Goal: Task Accomplishment & Management: Manage account settings

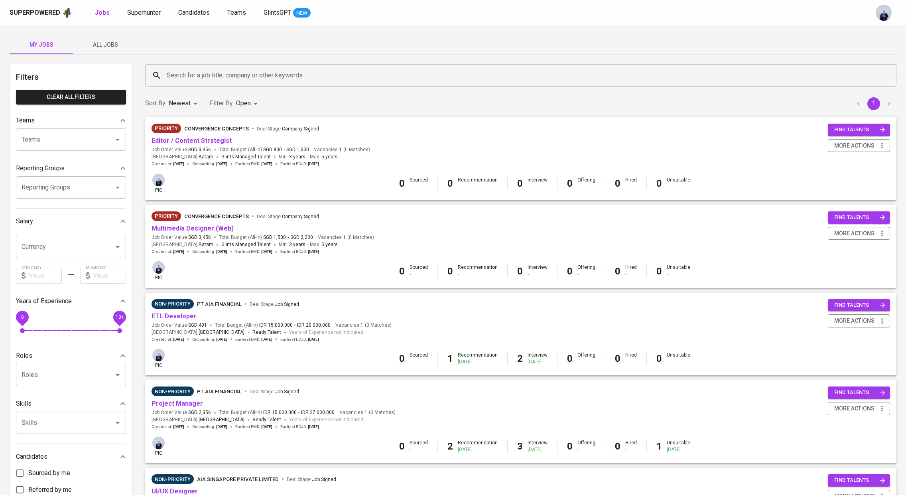
click at [238, 106] on body "Superpowered Jobs Superhunter Candidates Teams GlintsGPT NEW My Jobs All Jobs F…" at bounding box center [453, 433] width 906 height 867
click at [236, 199] on input "checkbox" at bounding box center [230, 202] width 15 height 15
checkbox input "false"
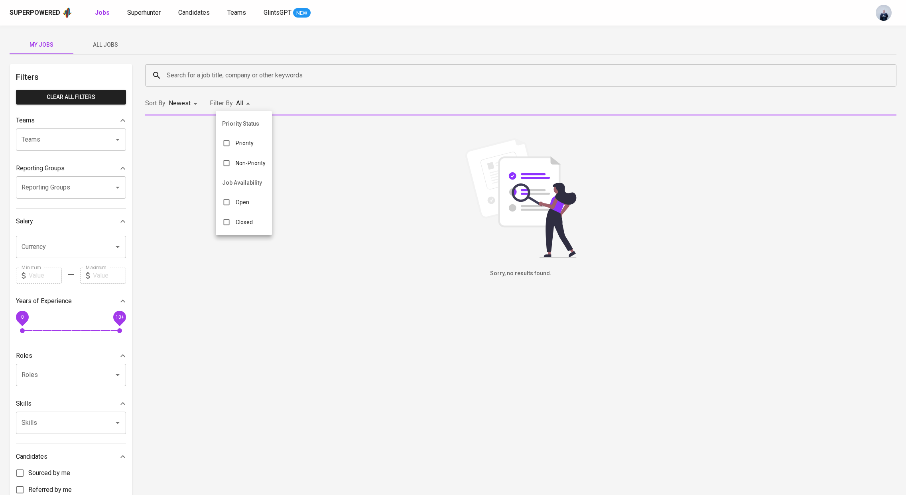
click at [234, 223] on div "Closed" at bounding box center [237, 222] width 43 height 15
type input "CLOSE"
checkbox input "true"
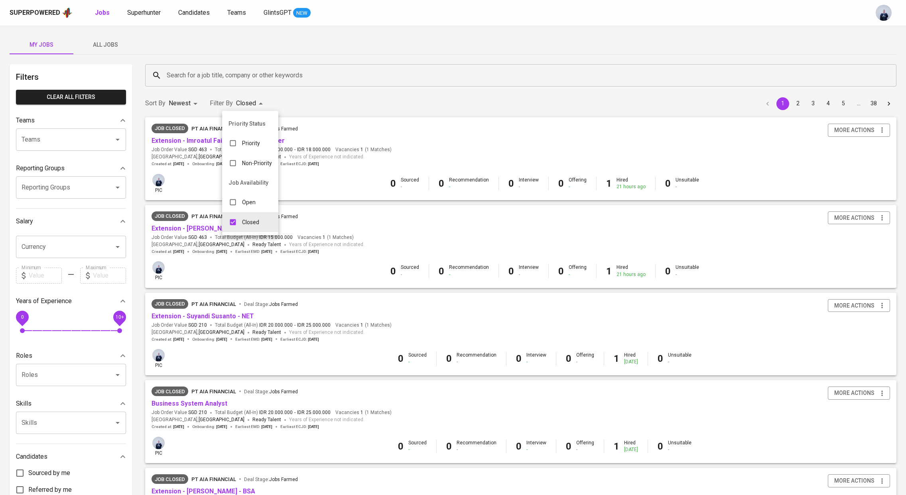
click at [205, 75] on div at bounding box center [453, 247] width 906 height 495
click at [188, 75] on input "Search for a job title, company or other keywords" at bounding box center [523, 75] width 716 height 15
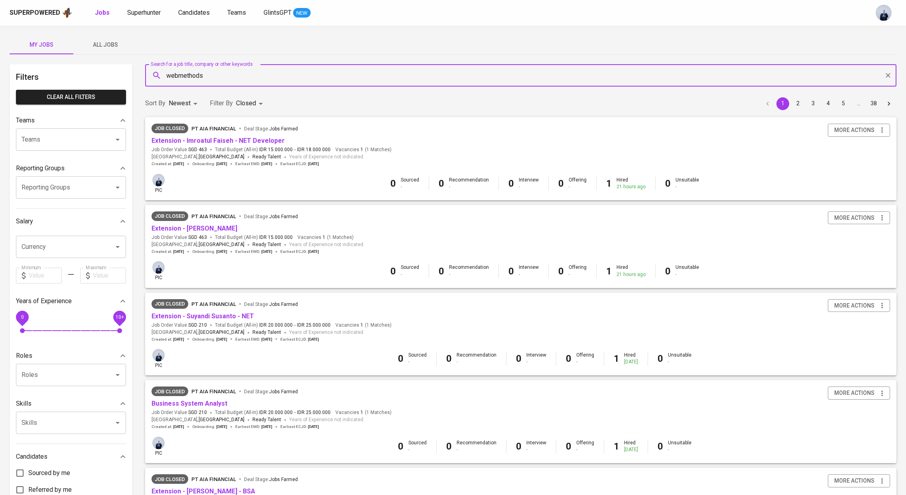
type input "webmethods"
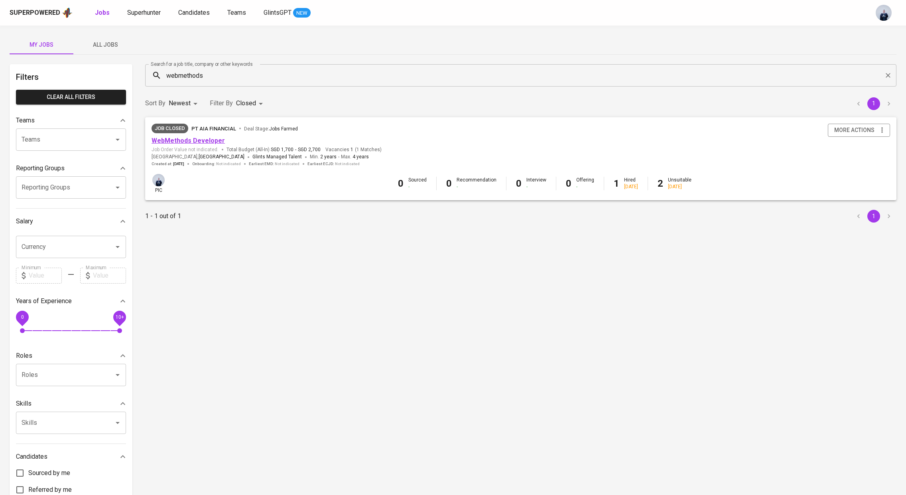
click at [209, 144] on link "WebMethods Developer" at bounding box center [188, 141] width 73 height 8
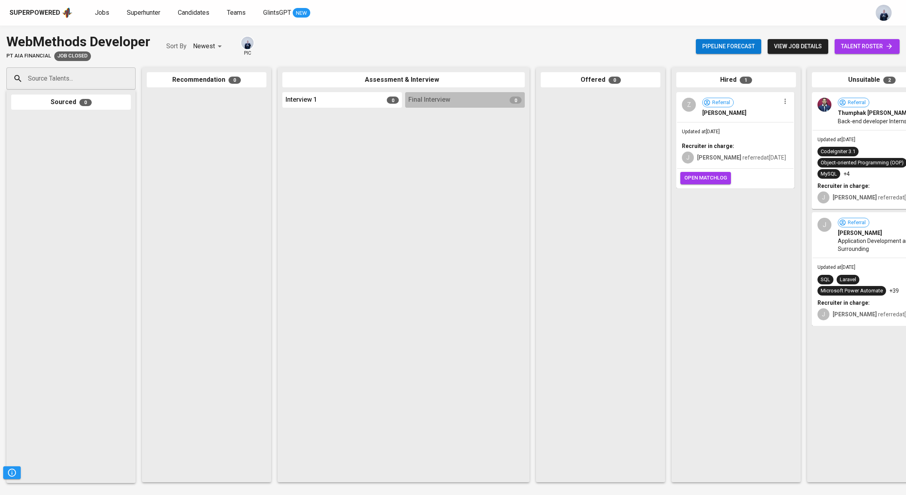
click at [743, 134] on div "Updated at [DATE] Recruiter in charge: [PERSON_NAME] referred at [DATE]" at bounding box center [735, 145] width 116 height 46
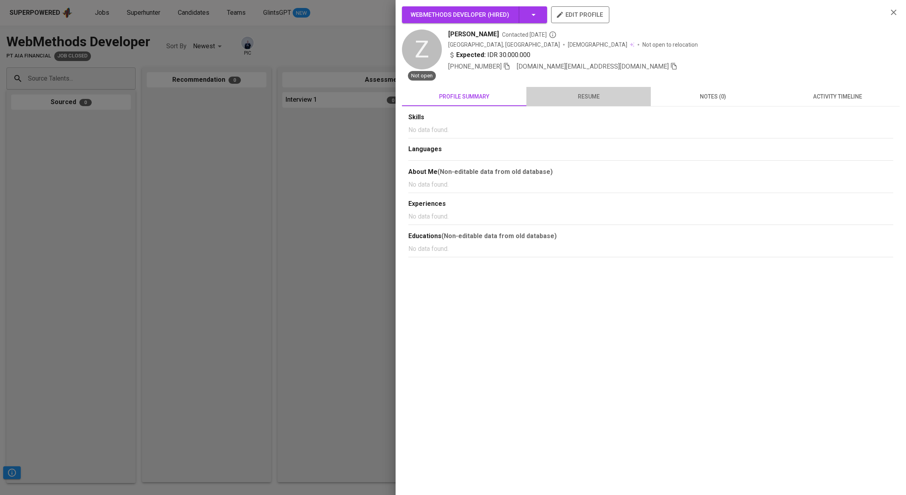
click at [606, 100] on span "resume" at bounding box center [588, 97] width 115 height 10
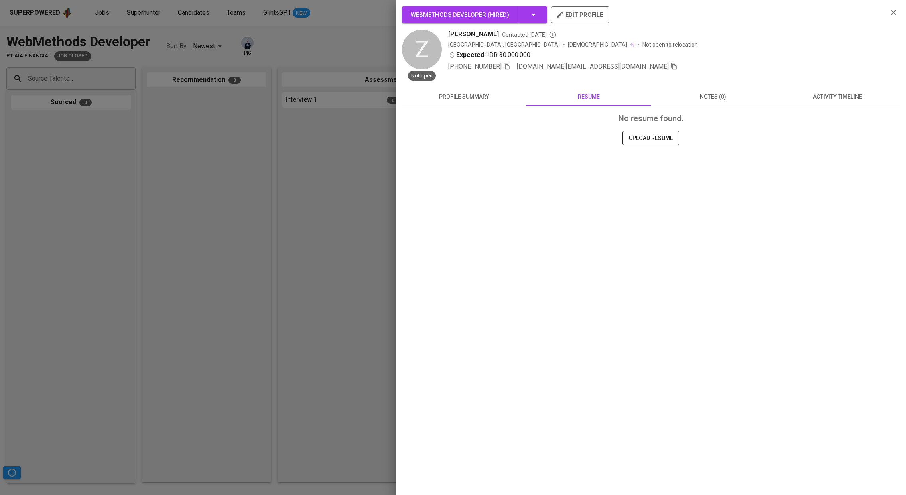
click at [816, 100] on span "activity timeline" at bounding box center [837, 97] width 115 height 10
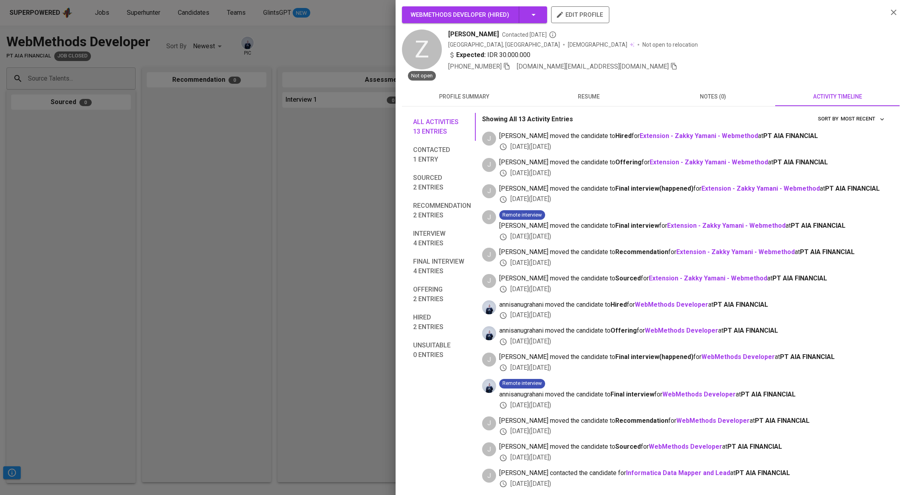
click at [309, 153] on div at bounding box center [453, 247] width 906 height 495
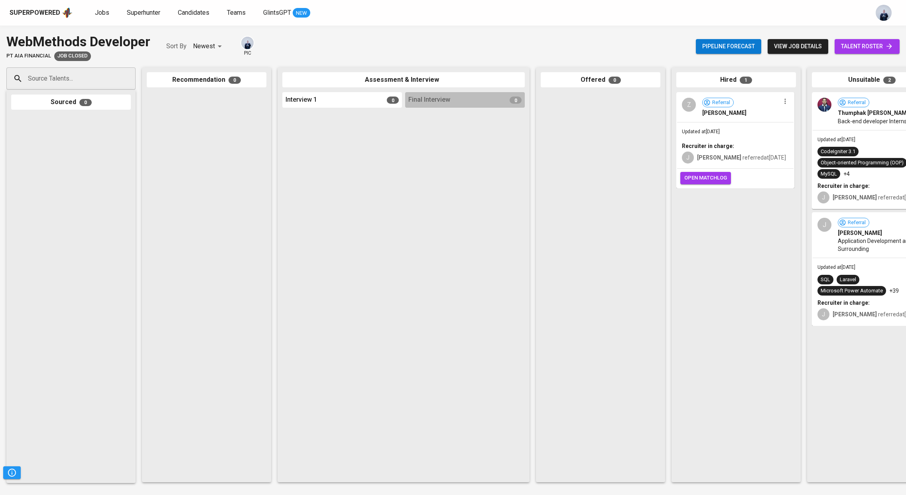
click at [788, 48] on span "view job details" at bounding box center [798, 46] width 48 height 10
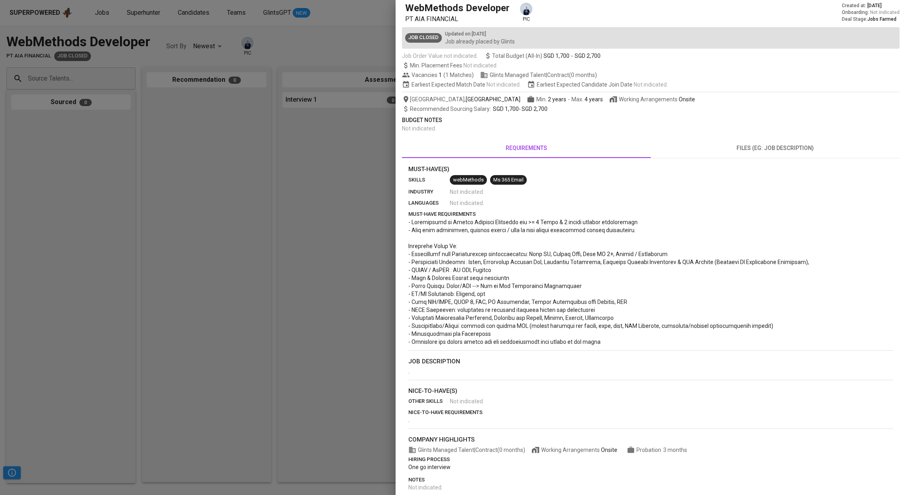
scroll to position [26, 0]
drag, startPoint x: 412, startPoint y: 277, endPoint x: 468, endPoint y: 277, distance: 56.2
click at [468, 277] on span at bounding box center [609, 282] width 402 height 126
copy span "Unix & Windows Server"
click at [225, 30] on div at bounding box center [453, 247] width 906 height 495
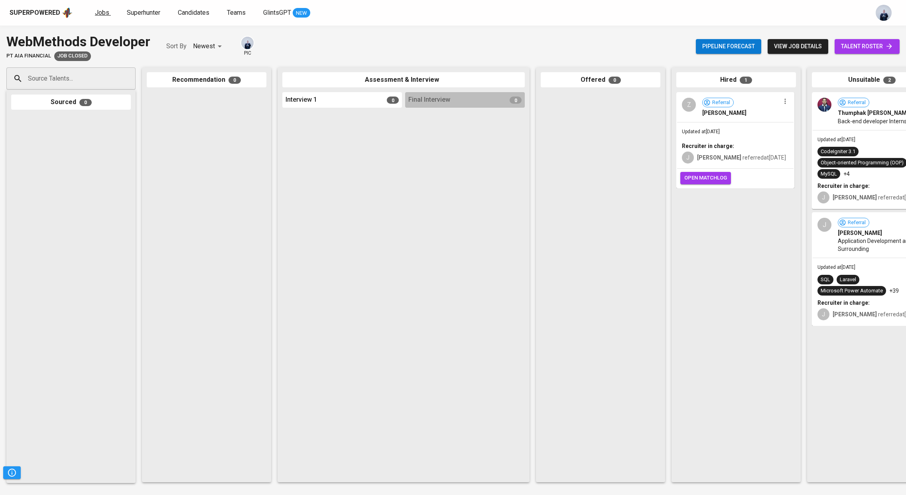
click at [99, 15] on span "Jobs" at bounding box center [102, 13] width 14 height 8
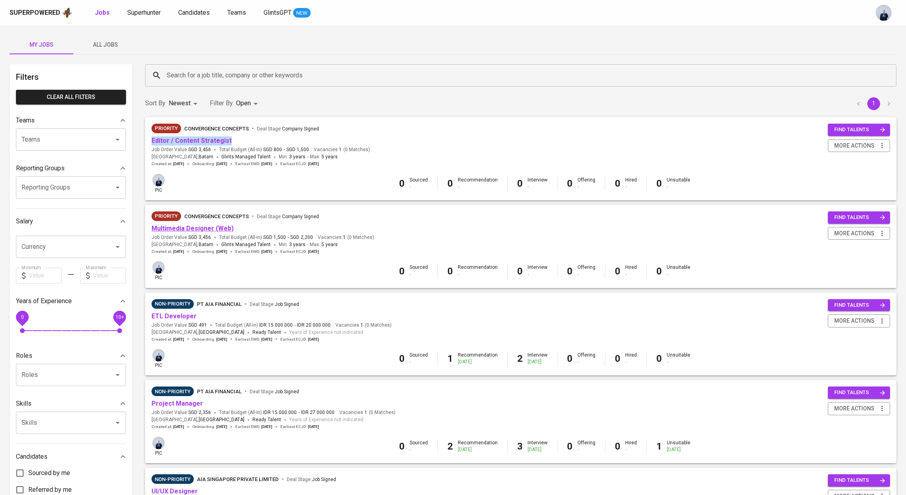
click at [202, 228] on link "Multimedia Designer (Web)" at bounding box center [193, 229] width 82 height 8
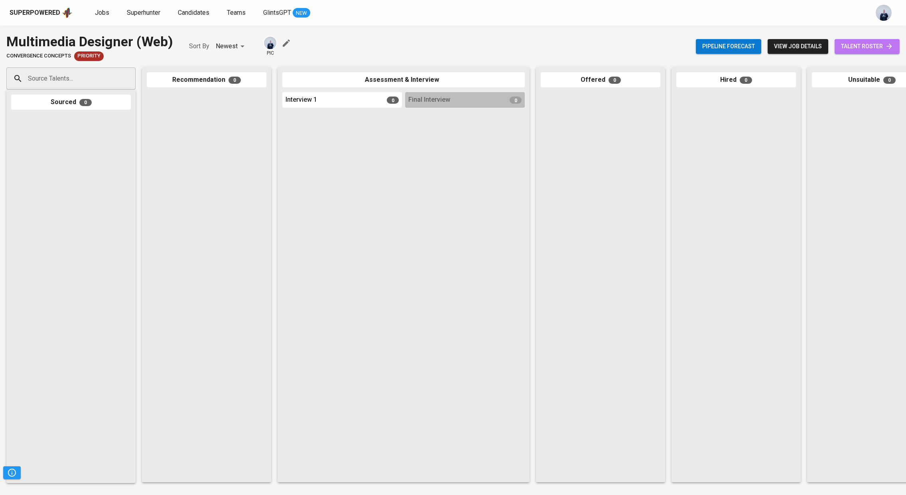
click at [845, 45] on span "talent roster" at bounding box center [867, 46] width 52 height 10
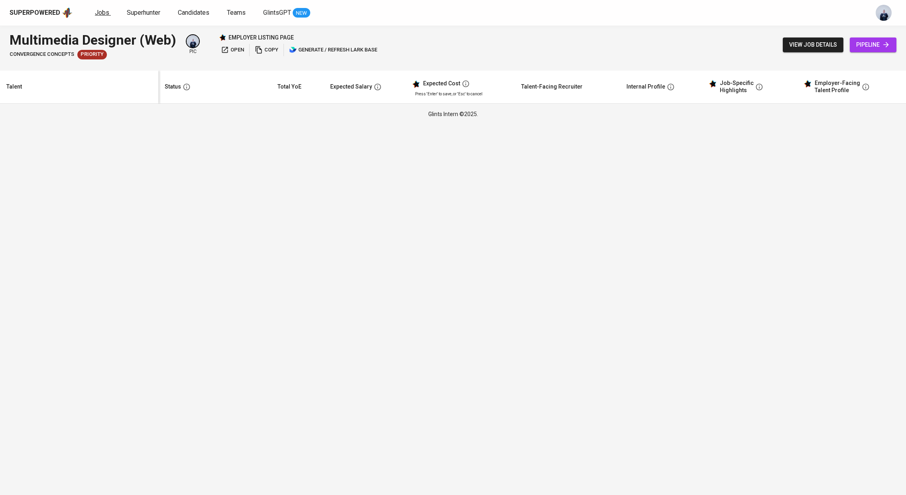
click at [99, 12] on span "Jobs" at bounding box center [102, 13] width 14 height 8
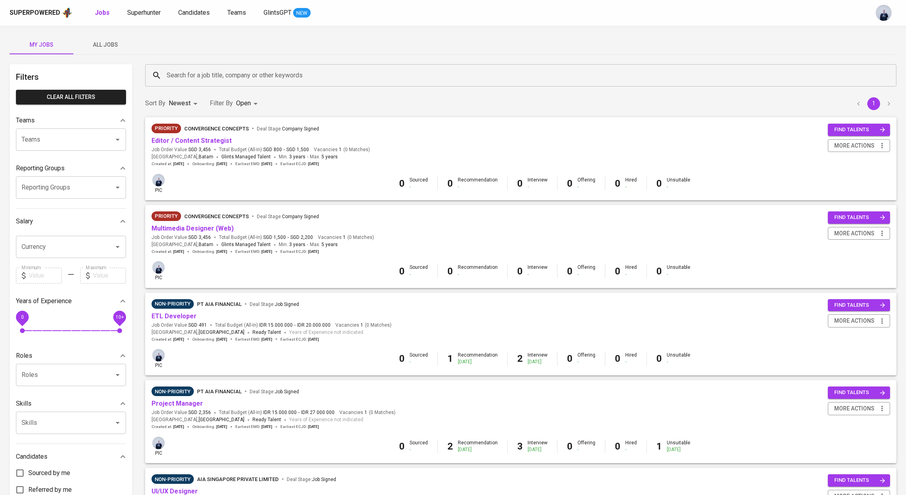
scroll to position [374, 0]
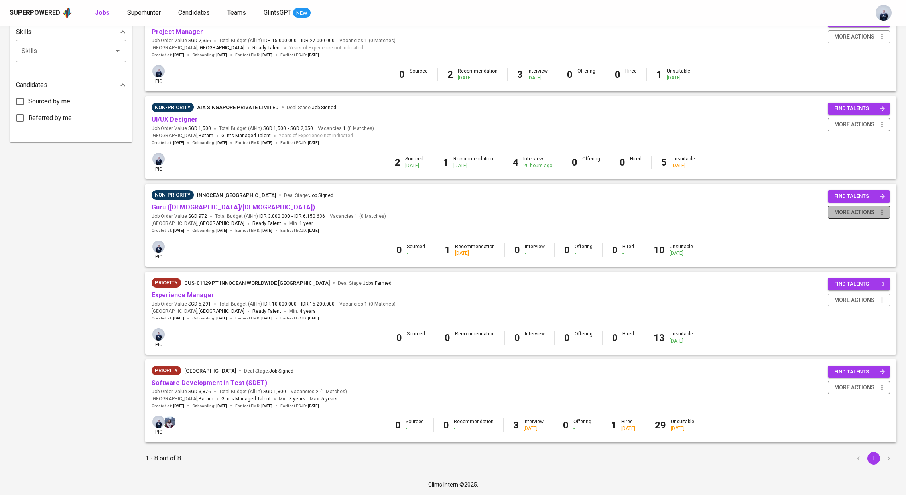
click at [849, 217] on button "more actions" at bounding box center [859, 212] width 62 height 13
click at [843, 255] on div "Change to Priority" at bounding box center [849, 255] width 70 height 8
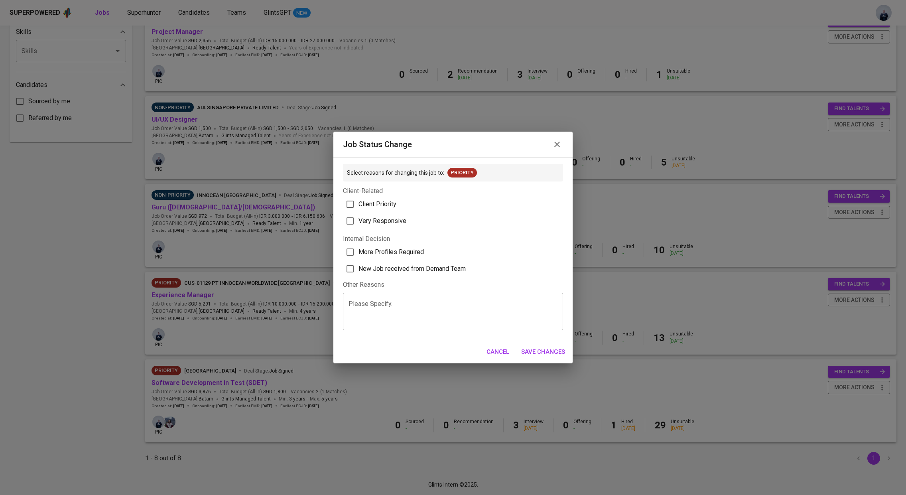
click at [386, 203] on span "Client Priority" at bounding box center [378, 204] width 38 height 10
click at [359, 203] on input "Client Priority" at bounding box center [350, 204] width 17 height 17
checkbox input "true"
click at [411, 246] on label "More Profiles Required" at bounding box center [448, 252] width 218 height 17
click at [359, 246] on input "More Profiles Required" at bounding box center [350, 252] width 17 height 17
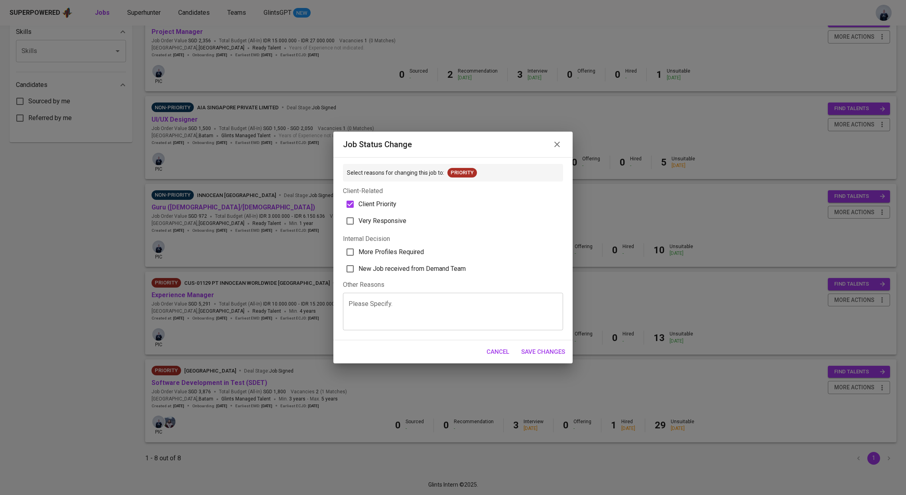
checkbox input "true"
click at [535, 349] on span "Save Changes" at bounding box center [543, 352] width 44 height 10
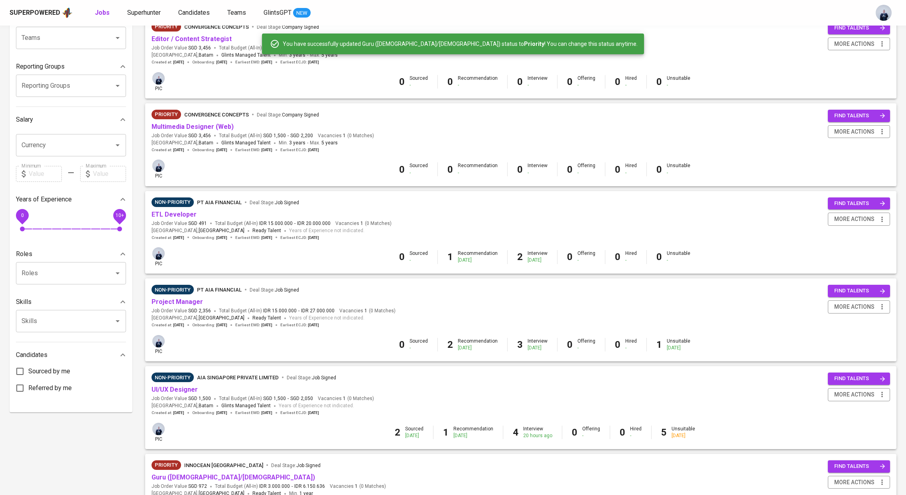
scroll to position [86, 0]
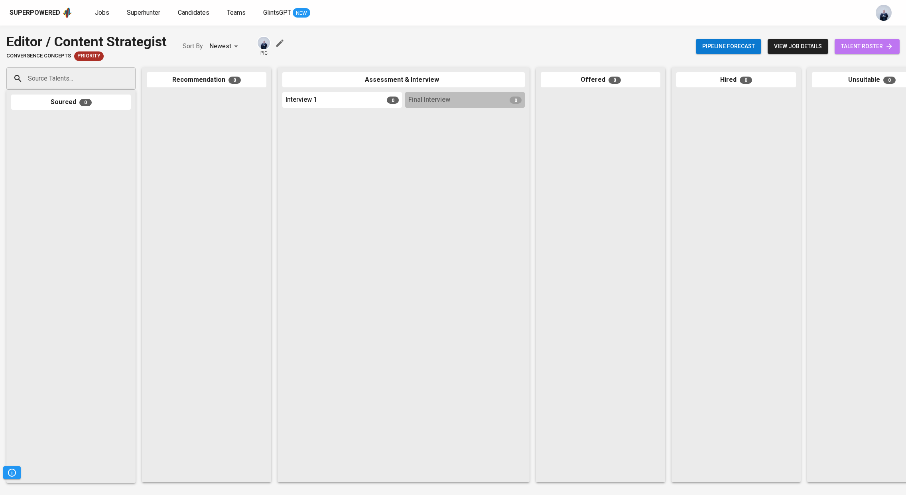
click at [861, 46] on span "talent roster" at bounding box center [867, 46] width 52 height 10
